Goal: Task Accomplishment & Management: Manage account settings

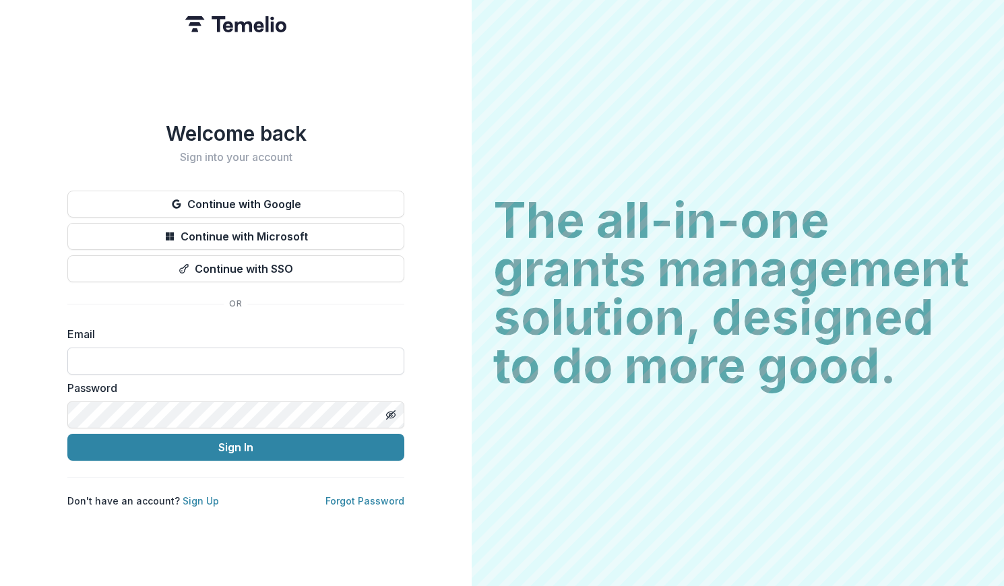
click at [220, 363] on input at bounding box center [235, 361] width 337 height 27
type input "**********"
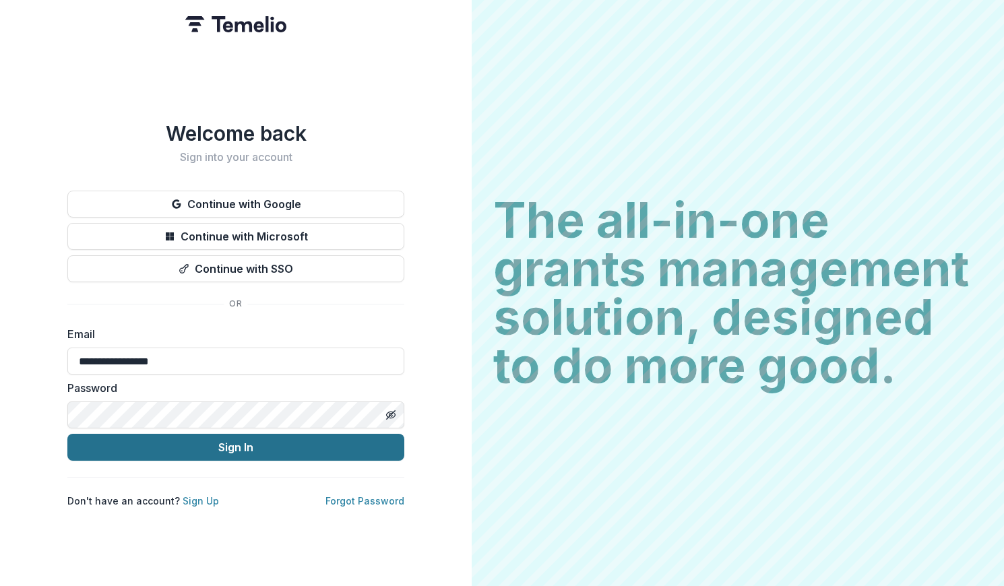
click at [222, 434] on button "Sign In" at bounding box center [235, 447] width 337 height 27
click at [108, 447] on button "Sign In" at bounding box center [235, 447] width 337 height 27
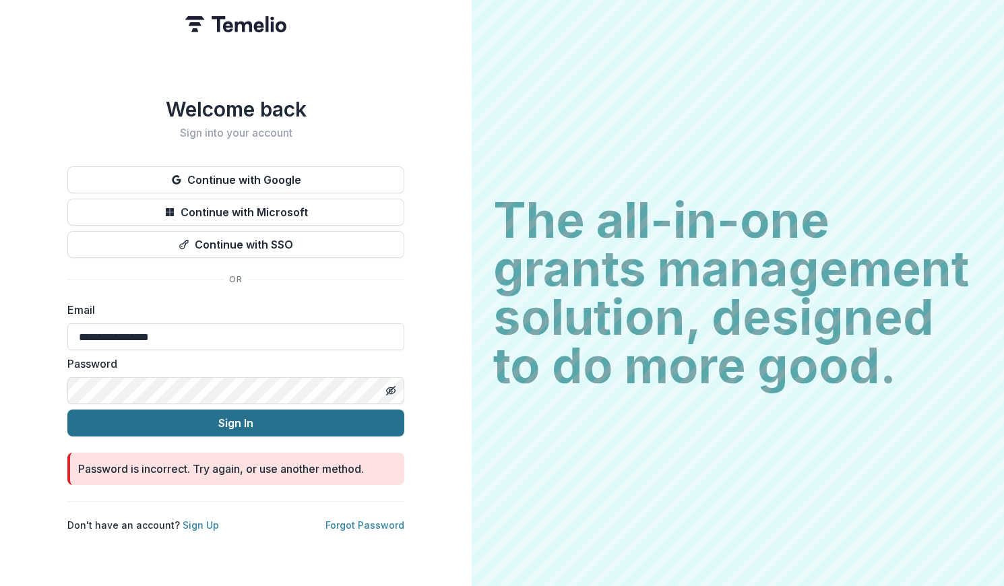
click at [117, 410] on button "Sign In" at bounding box center [235, 423] width 337 height 27
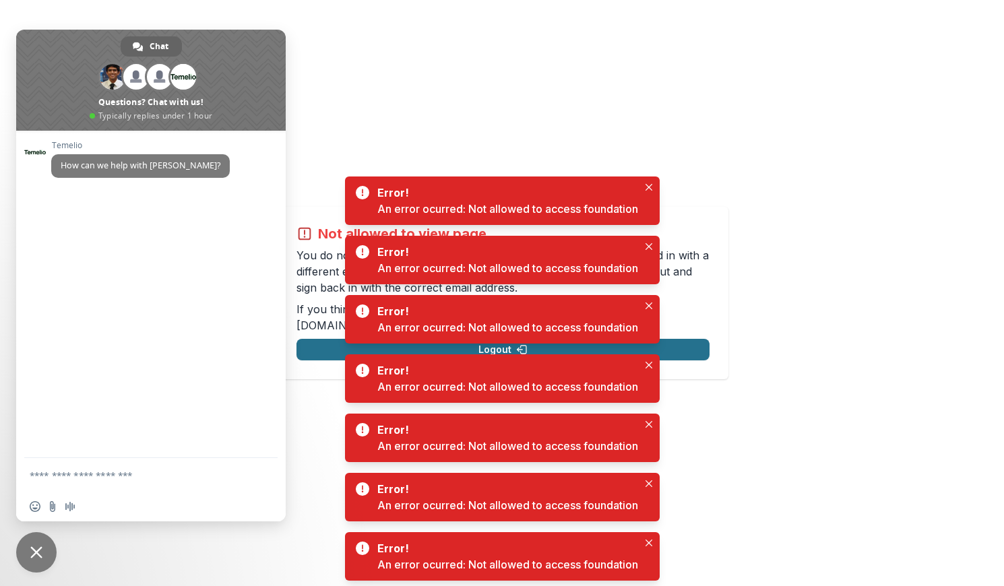
click at [315, 340] on button "Logout" at bounding box center [502, 350] width 413 height 22
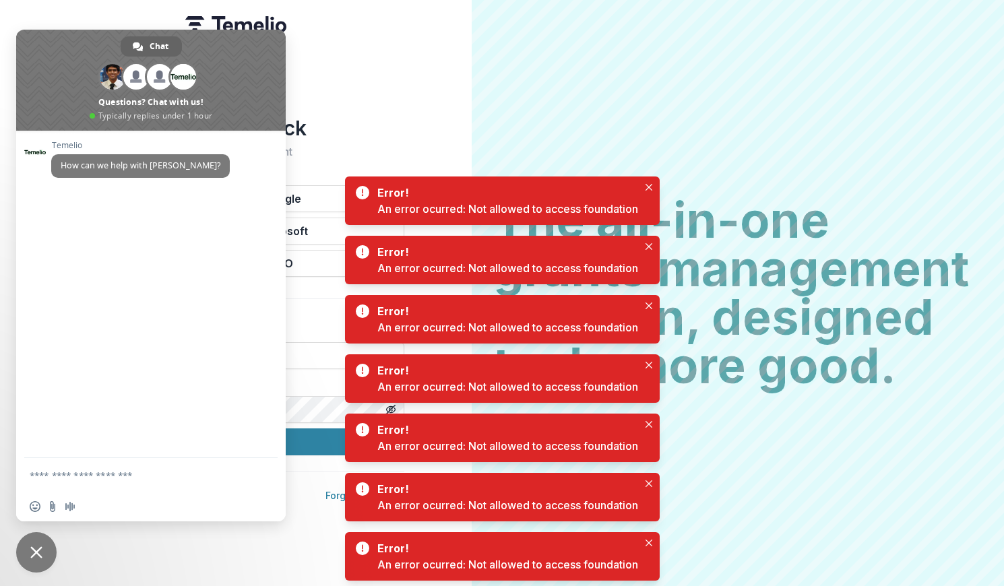
click at [250, 59] on span at bounding box center [151, 80] width 270 height 101
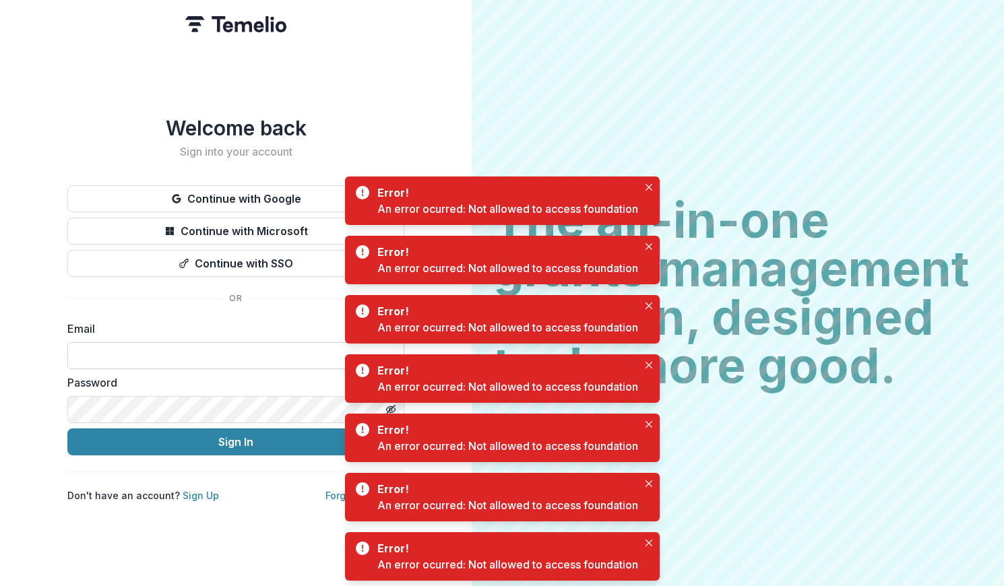
click at [189, 343] on input at bounding box center [235, 355] width 337 height 27
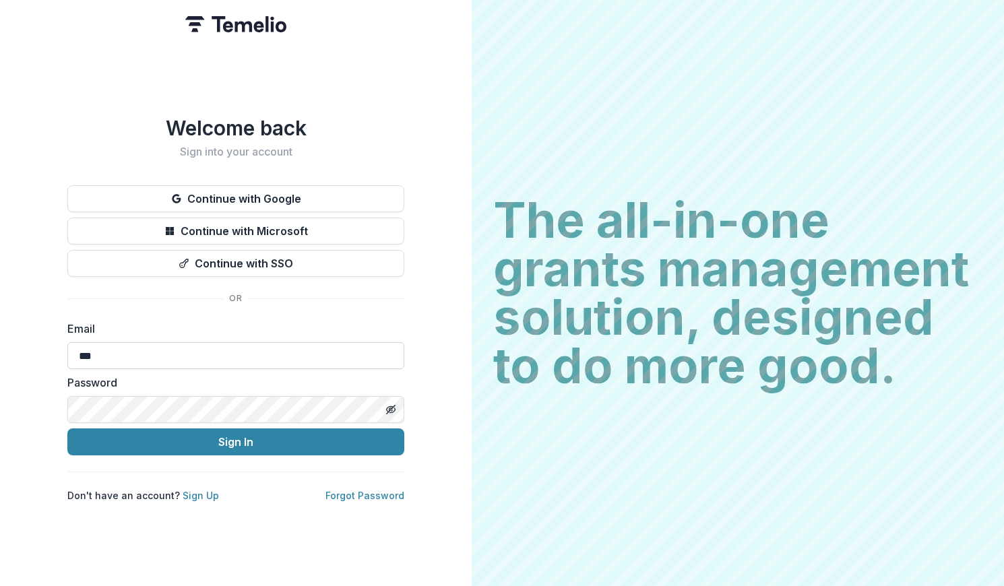
type input "**********"
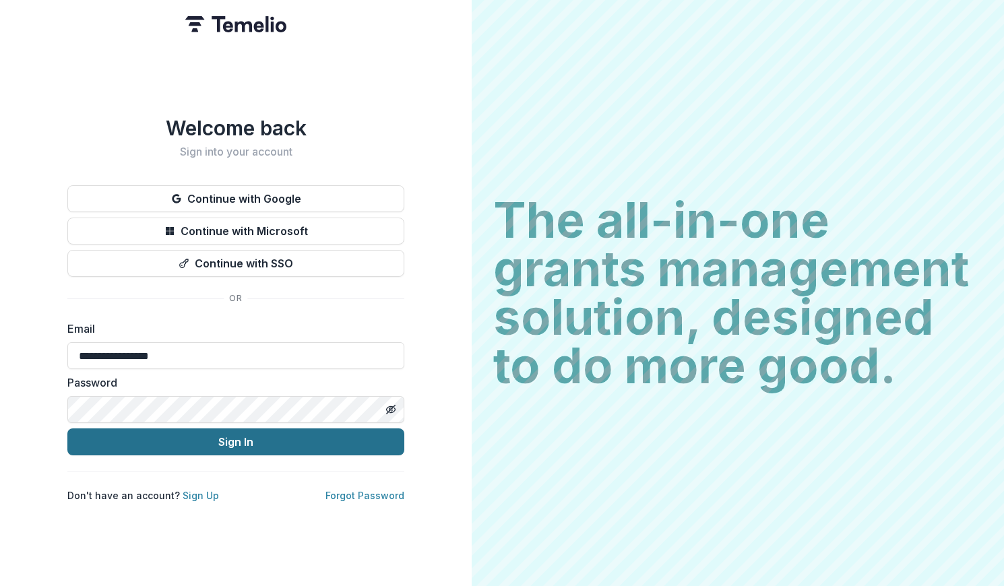
click at [128, 447] on button "Sign In" at bounding box center [235, 442] width 337 height 27
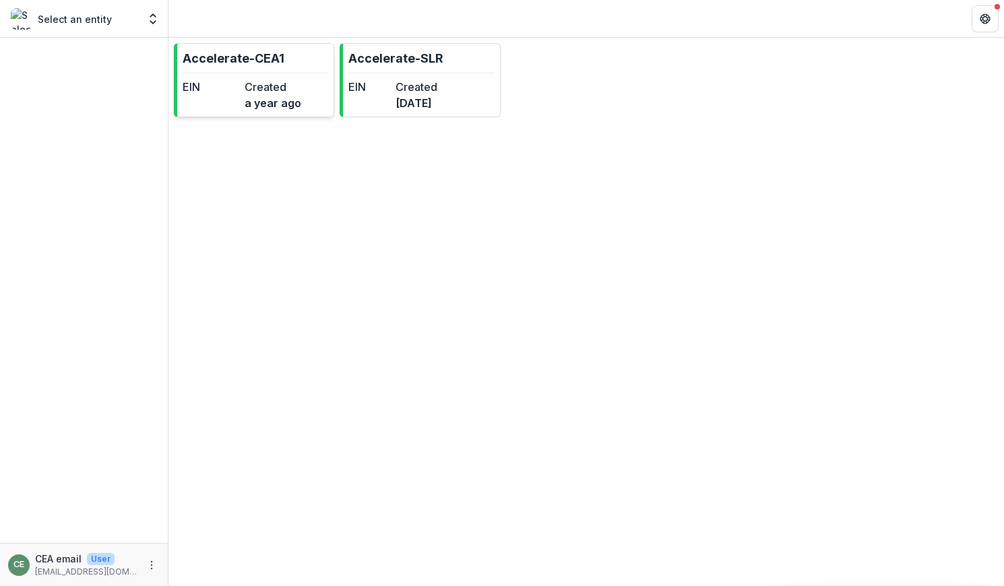
click at [253, 89] on dt "Created" at bounding box center [273, 87] width 57 height 16
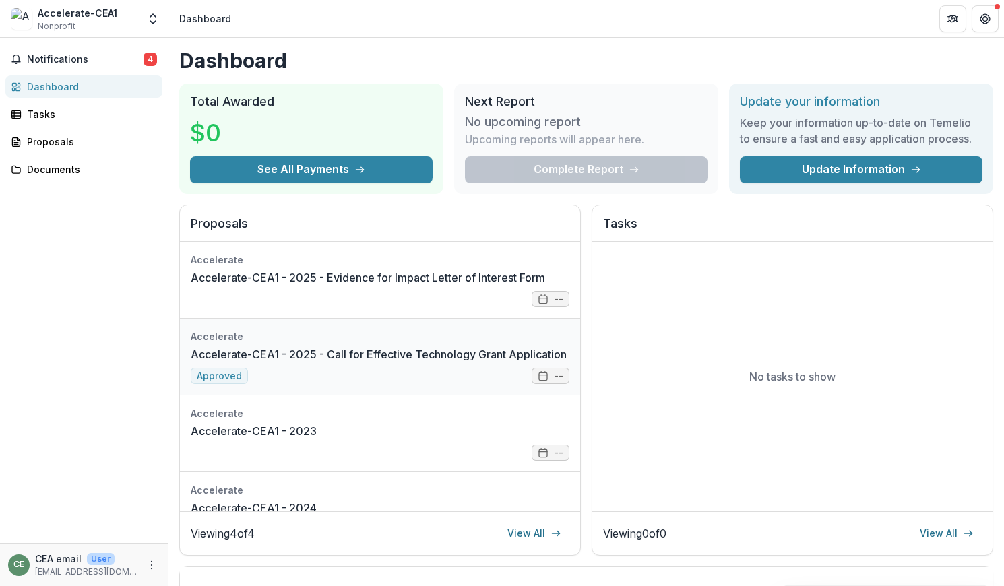
click at [320, 363] on link "Accelerate-CEA1 - 2025 - Call for Effective Technology Grant Application" at bounding box center [379, 354] width 376 height 16
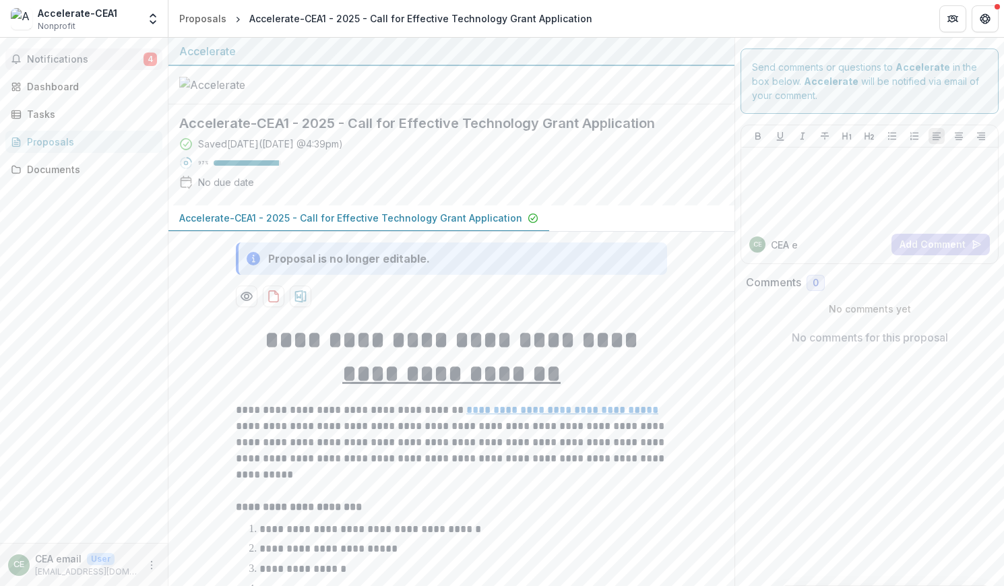
click at [119, 59] on span "Notifications" at bounding box center [85, 59] width 117 height 11
click at [88, 314] on div "Notifications 4 Unread 4 Archived TN Tu-[PERSON_NAME] changed the status of CET…" at bounding box center [84, 290] width 168 height 505
click at [58, 84] on div "Dashboard" at bounding box center [89, 87] width 125 height 14
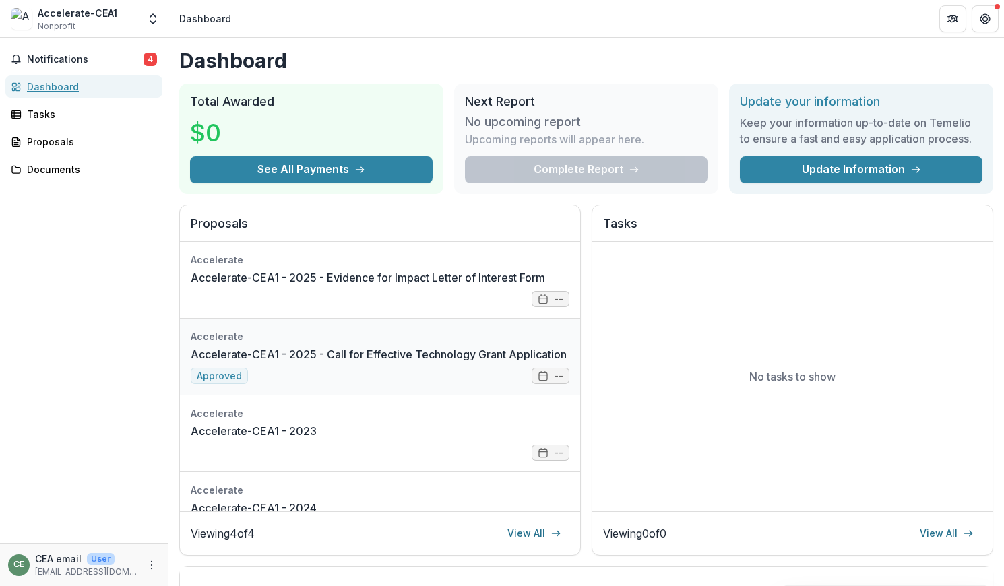
scroll to position [36, 0]
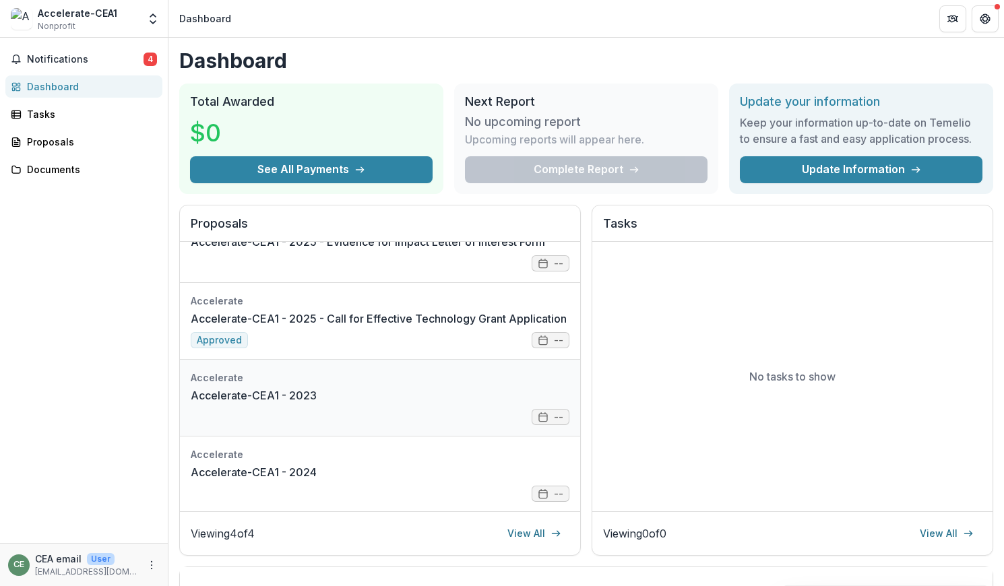
click at [317, 404] on link "Accelerate-CEA1 - 2023" at bounding box center [254, 395] width 126 height 16
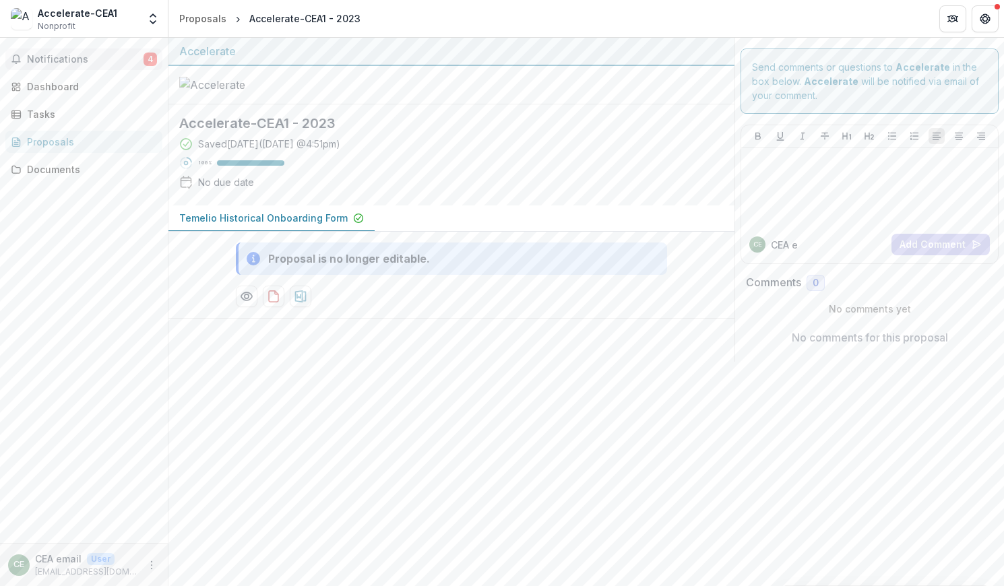
click at [90, 55] on span "Notifications" at bounding box center [85, 59] width 117 height 11
click at [631, 104] on div at bounding box center [451, 85] width 566 height 38
click at [114, 54] on span "Notifications" at bounding box center [85, 59] width 117 height 11
click at [60, 289] on div "Notifications 4 Unread 4 Archived TN Tu-[PERSON_NAME] changed the status of CET…" at bounding box center [84, 290] width 168 height 505
click at [81, 54] on span "Notifications" at bounding box center [85, 59] width 117 height 11
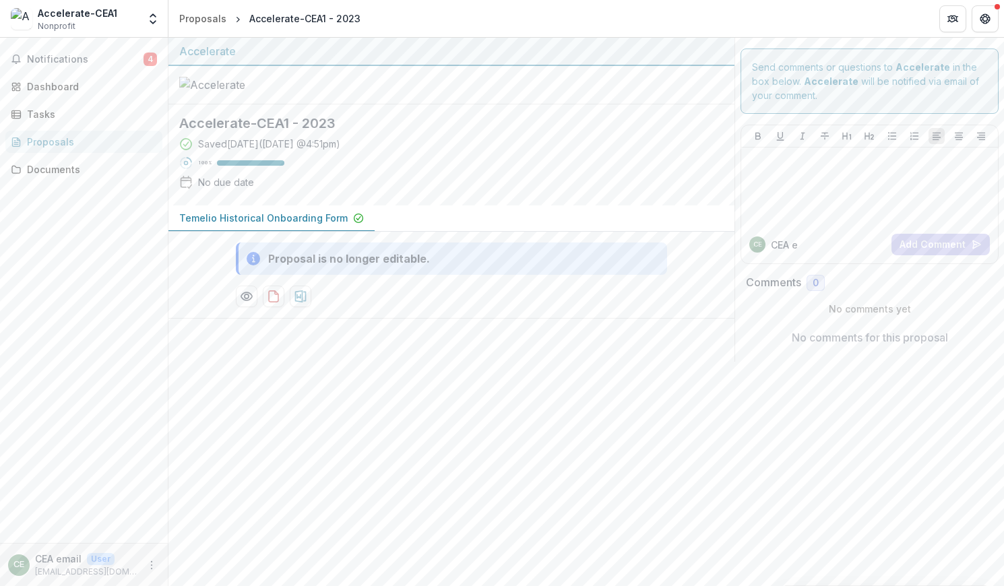
click at [64, 15] on div "Accelerate-CEA1" at bounding box center [78, 13] width 80 height 14
click at [192, 11] on div "Proposals" at bounding box center [202, 18] width 47 height 14
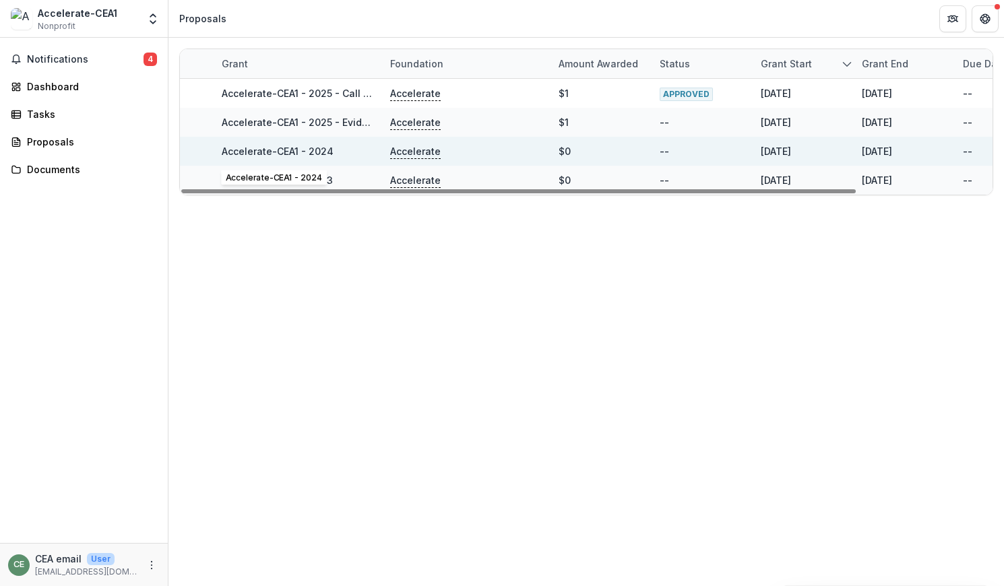
click at [308, 146] on link "Accelerate-CEA1 - 2024" at bounding box center [278, 151] width 112 height 11
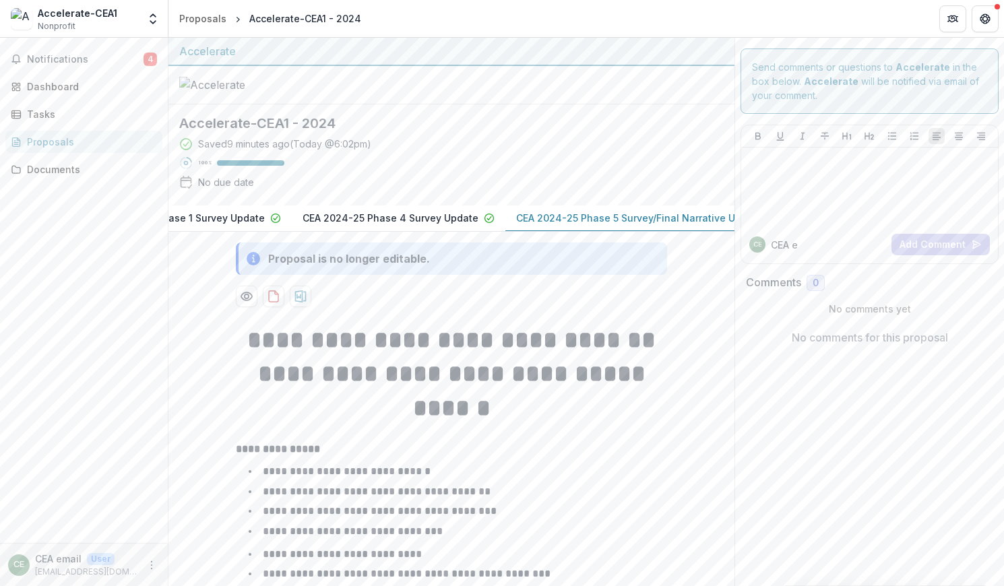
scroll to position [0, 324]
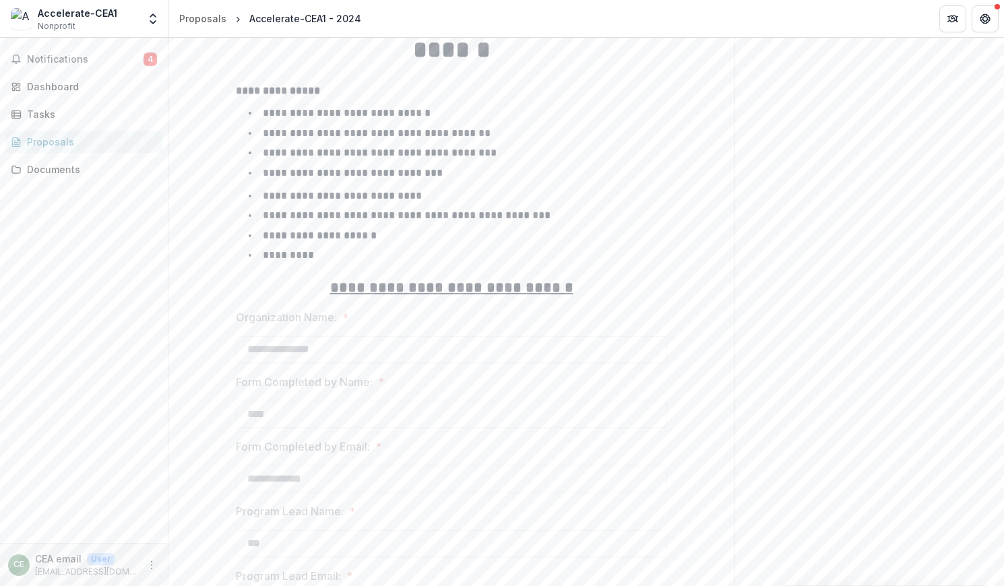
scroll to position [0, 0]
